Goal: Task Accomplishment & Management: Use online tool/utility

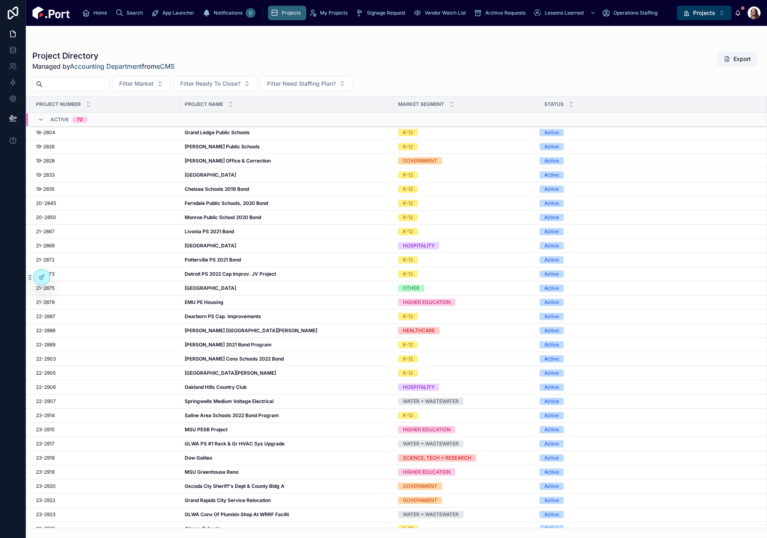
click at [690, 13] on icon "Select Button" at bounding box center [686, 13] width 6 height 6
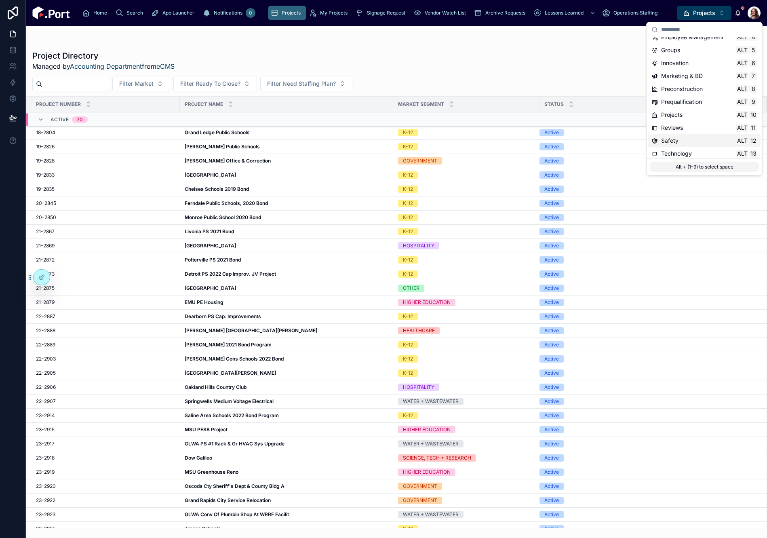
scroll to position [76, 0]
click at [681, 138] on span "Time & Expenses" at bounding box center [683, 137] width 45 height 8
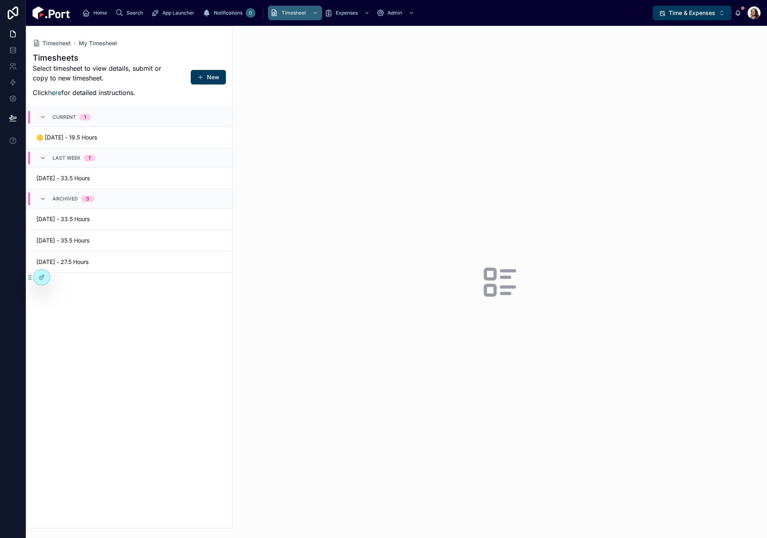
click at [112, 136] on span "🟡 [DATE] - 19.5 Hours" at bounding box center [80, 137] width 89 height 8
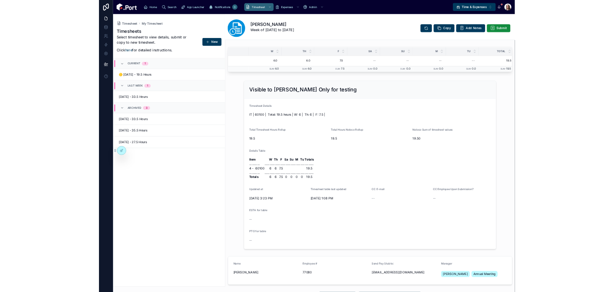
scroll to position [0, 153]
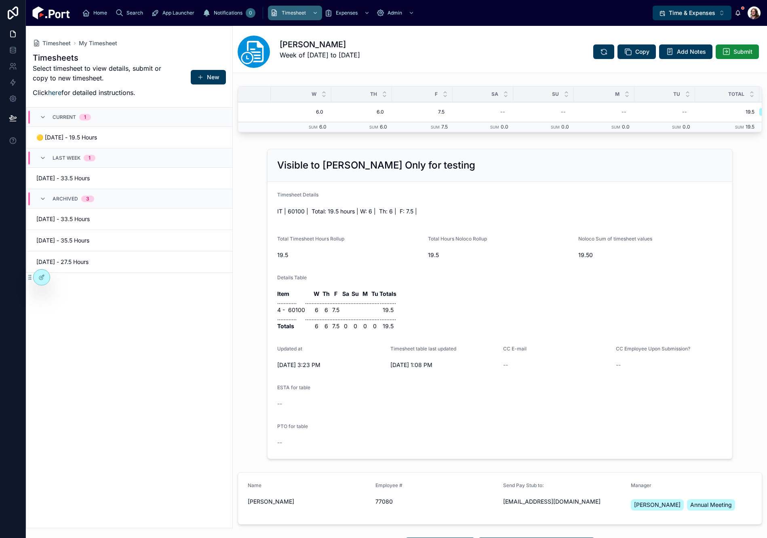
click at [618, 112] on div "--" at bounding box center [604, 111] width 51 height 13
type input "***"
click button "submit" at bounding box center [721, 123] width 10 height 10
